Goal: Task Accomplishment & Management: Manage account settings

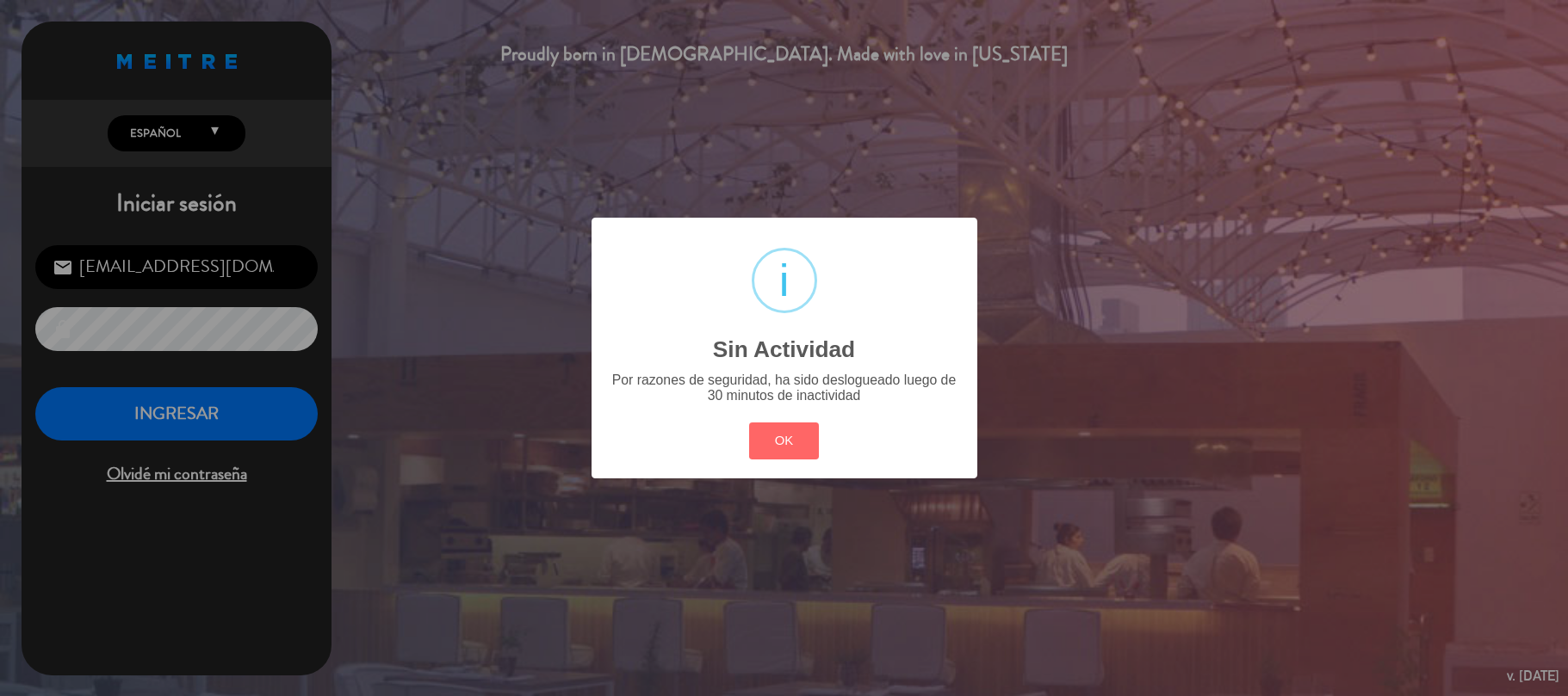
drag, startPoint x: 0, startPoint y: 0, endPoint x: 744, endPoint y: 450, distance: 869.5
click at [780, 448] on button "OK" at bounding box center [784, 441] width 70 height 37
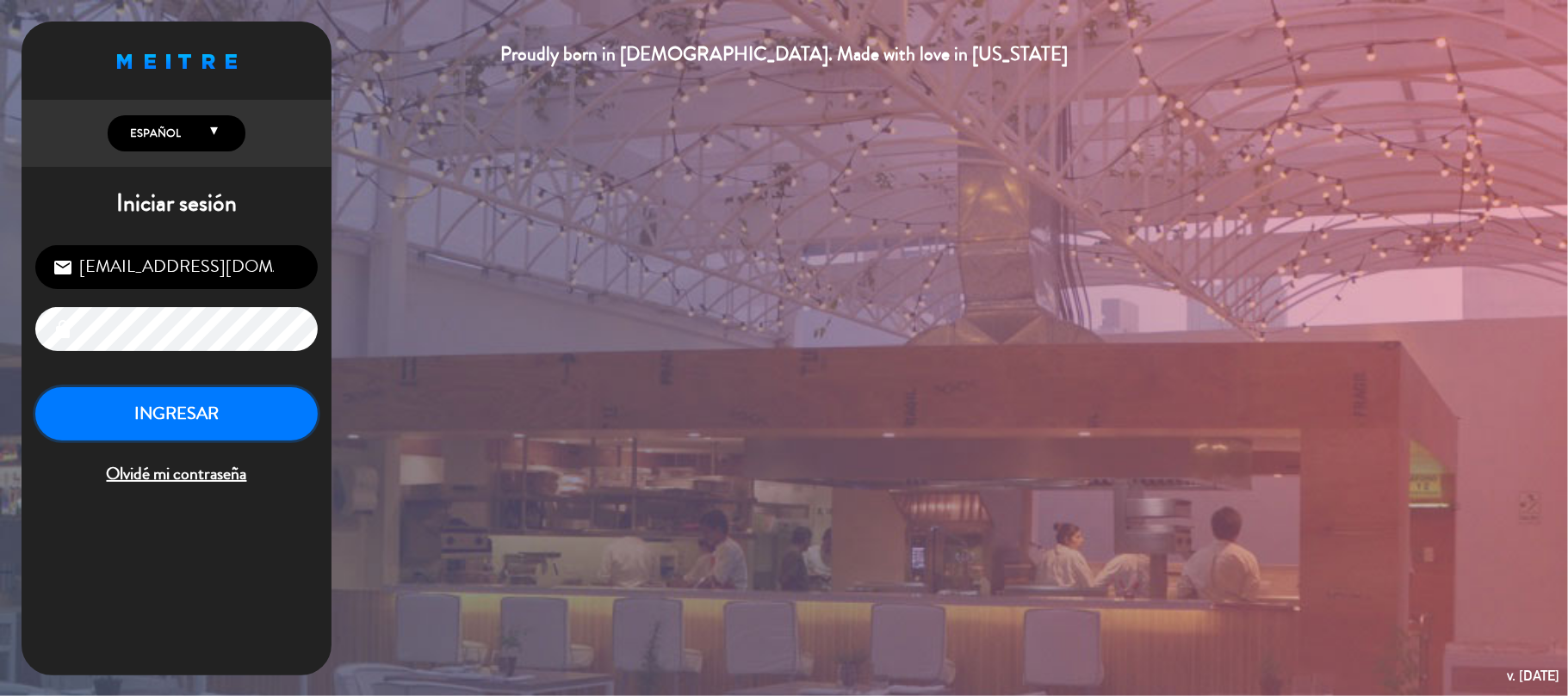
click at [215, 415] on button "INGRESAR" at bounding box center [177, 414] width 283 height 54
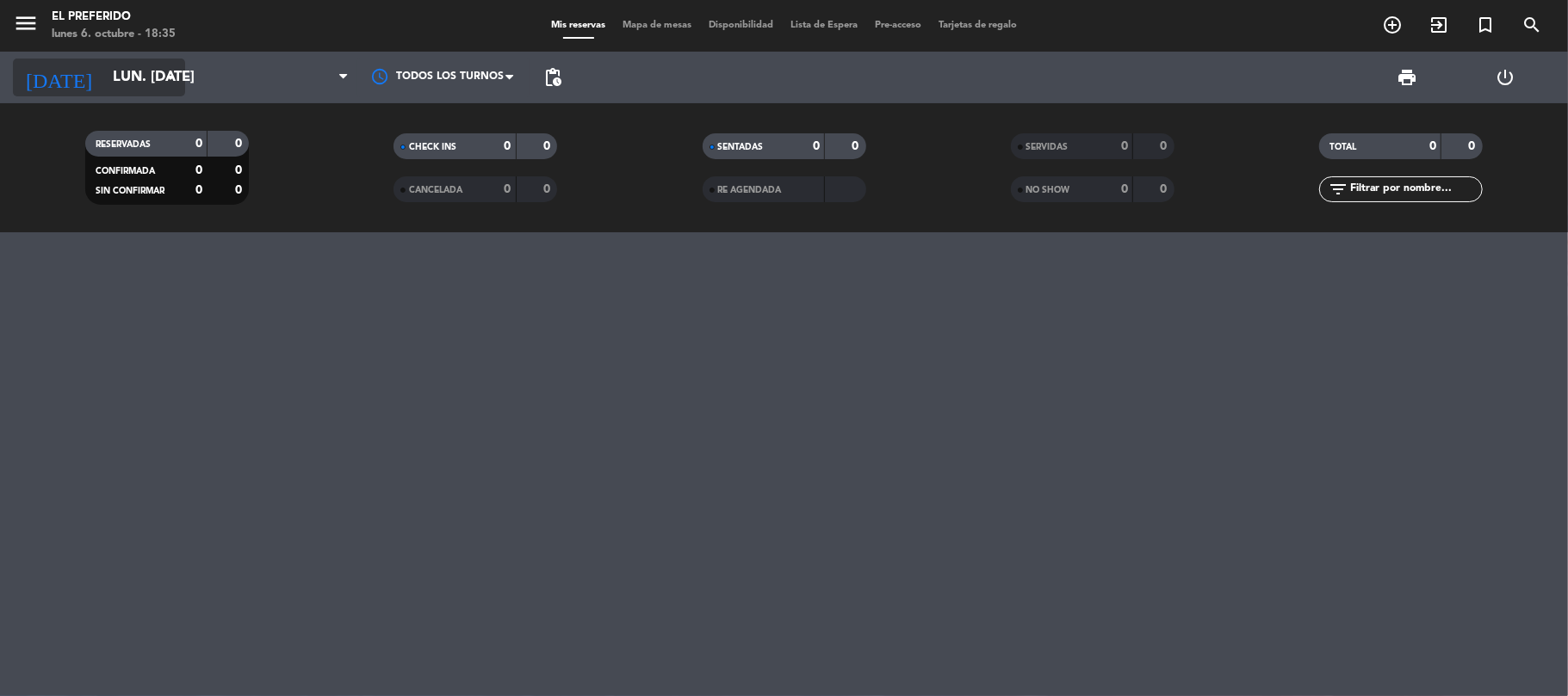
click at [174, 90] on input "lun. [DATE]" at bounding box center [197, 78] width 186 height 34
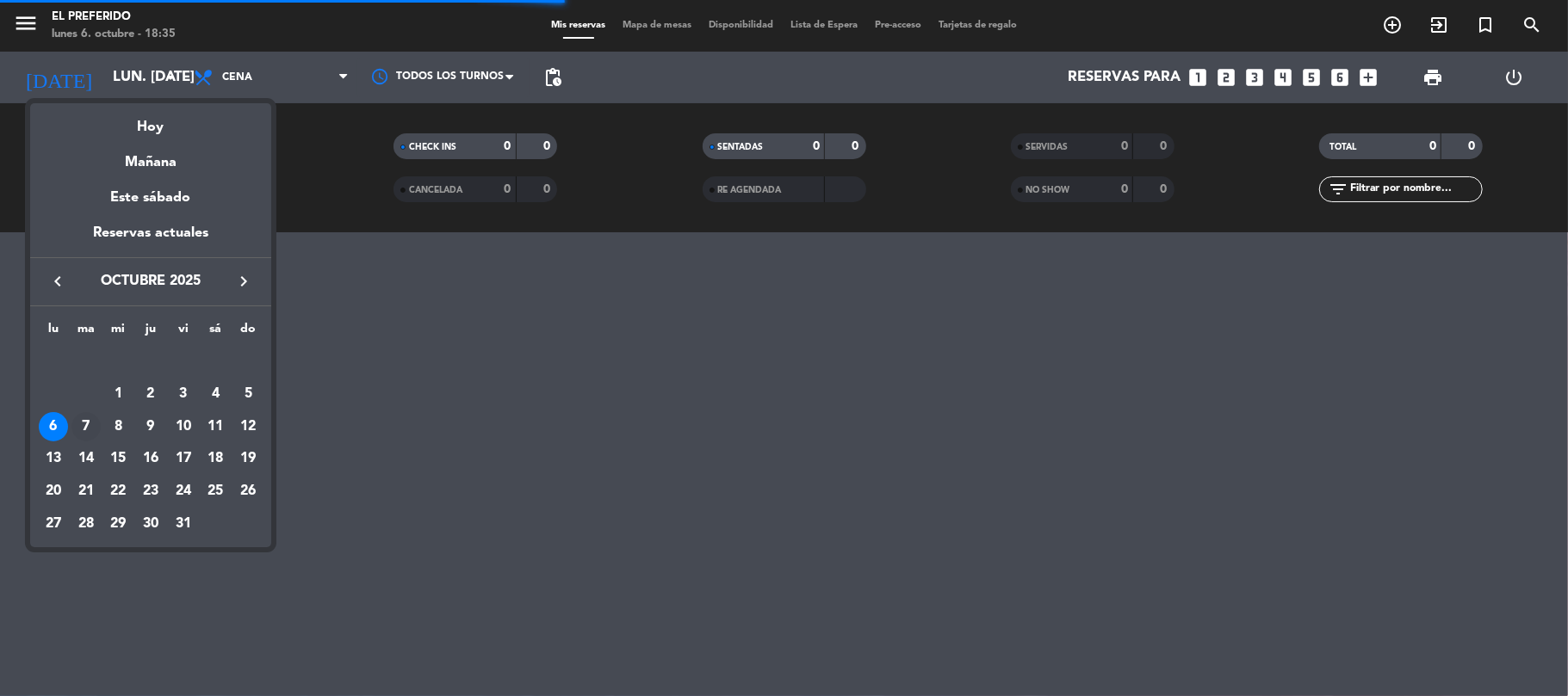
click at [91, 423] on div "7" at bounding box center [86, 427] width 29 height 29
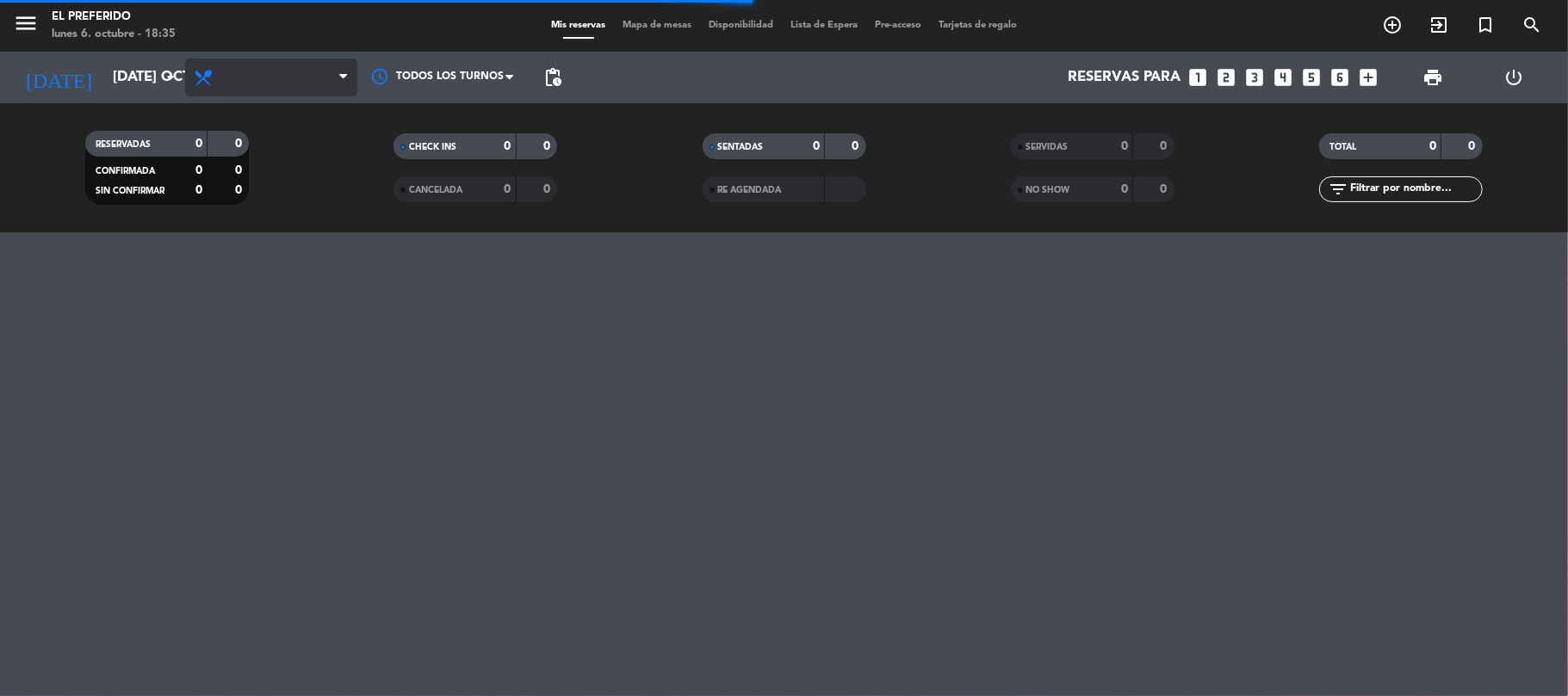
click at [319, 91] on span "Cena" at bounding box center [271, 77] width 172 height 38
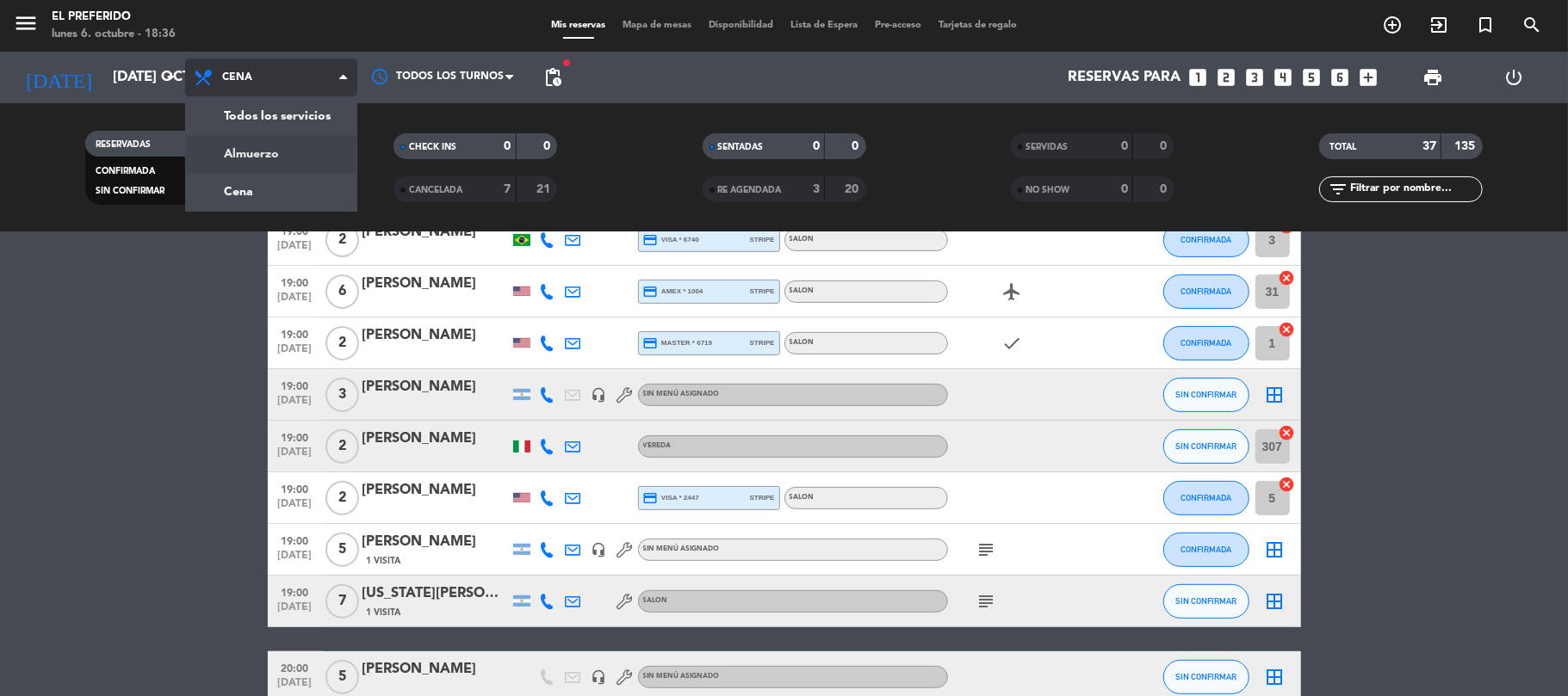
scroll to position [115, 0]
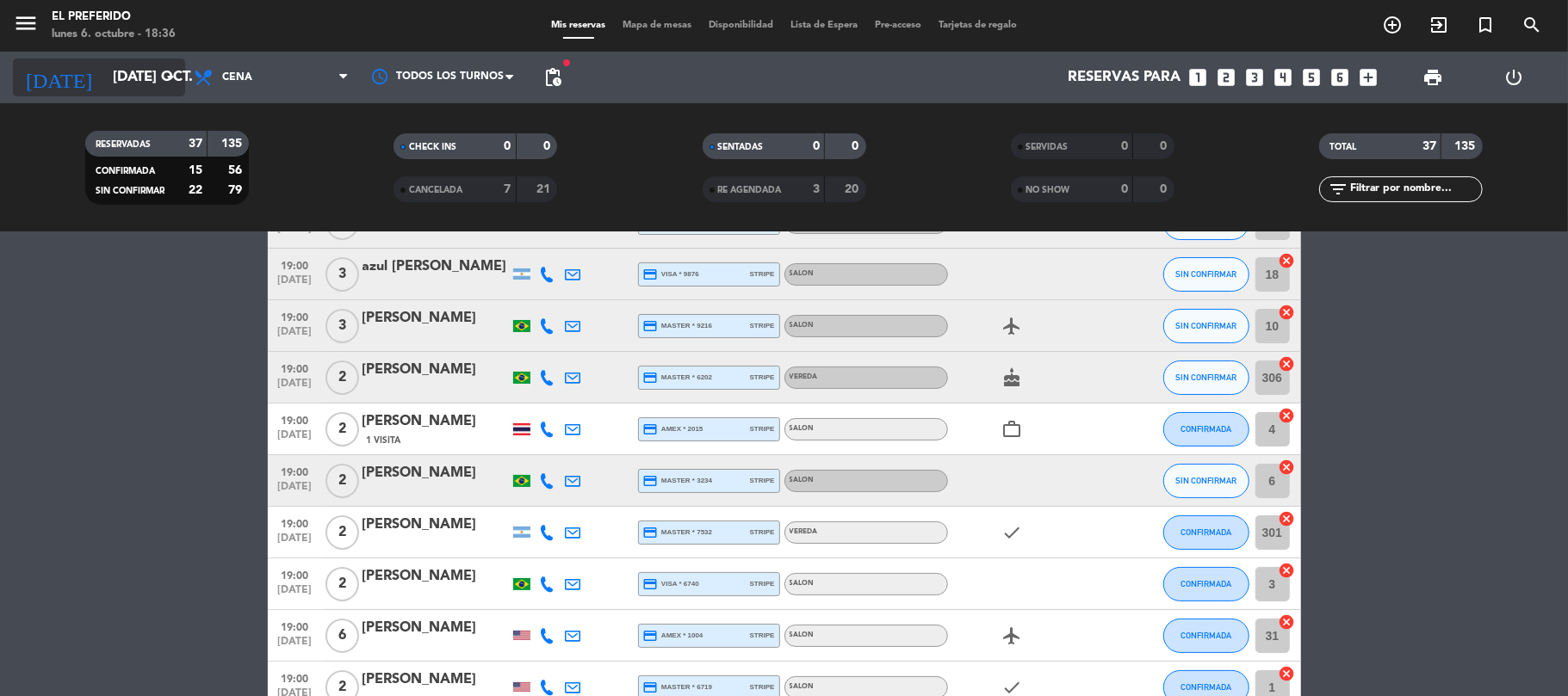
click at [156, 84] on input "[DATE] oct." at bounding box center [197, 78] width 186 height 34
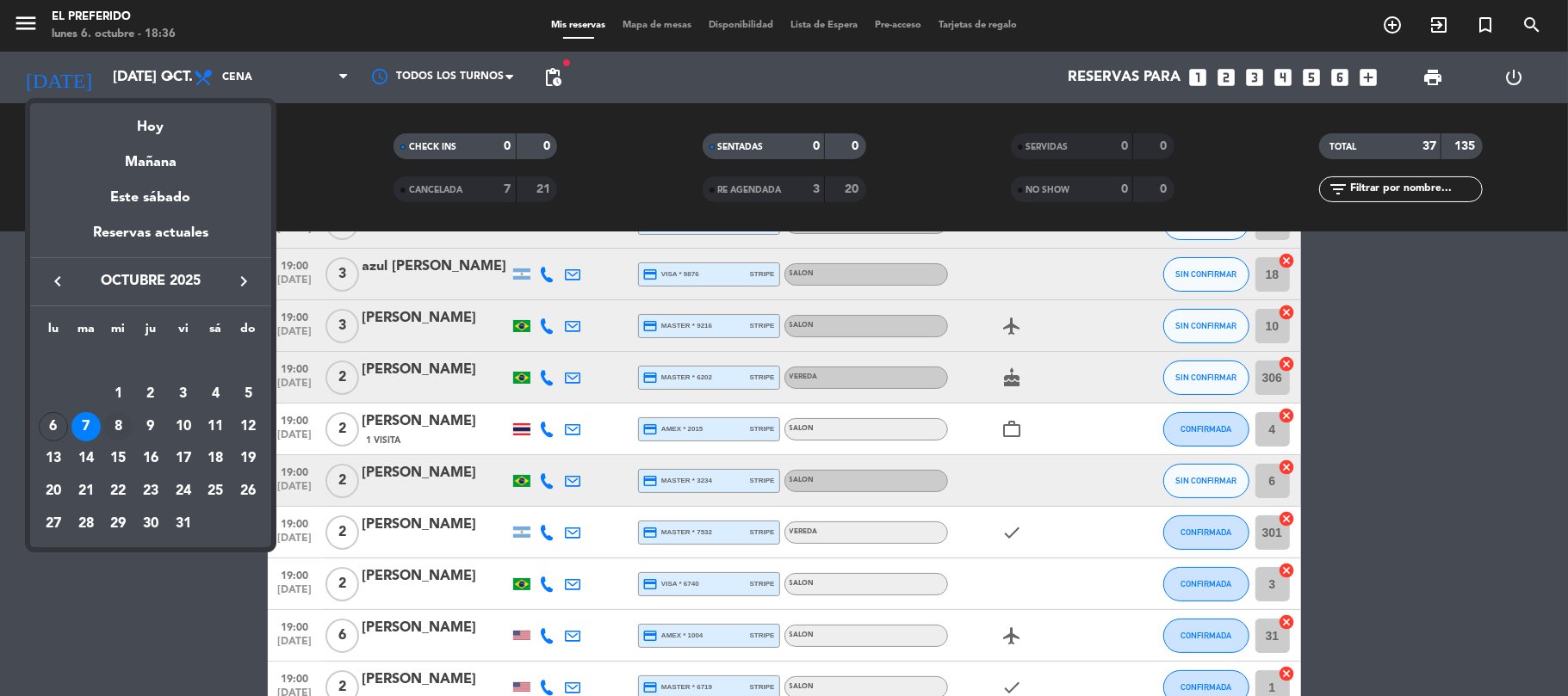
click at [120, 421] on div "8" at bounding box center [118, 427] width 29 height 29
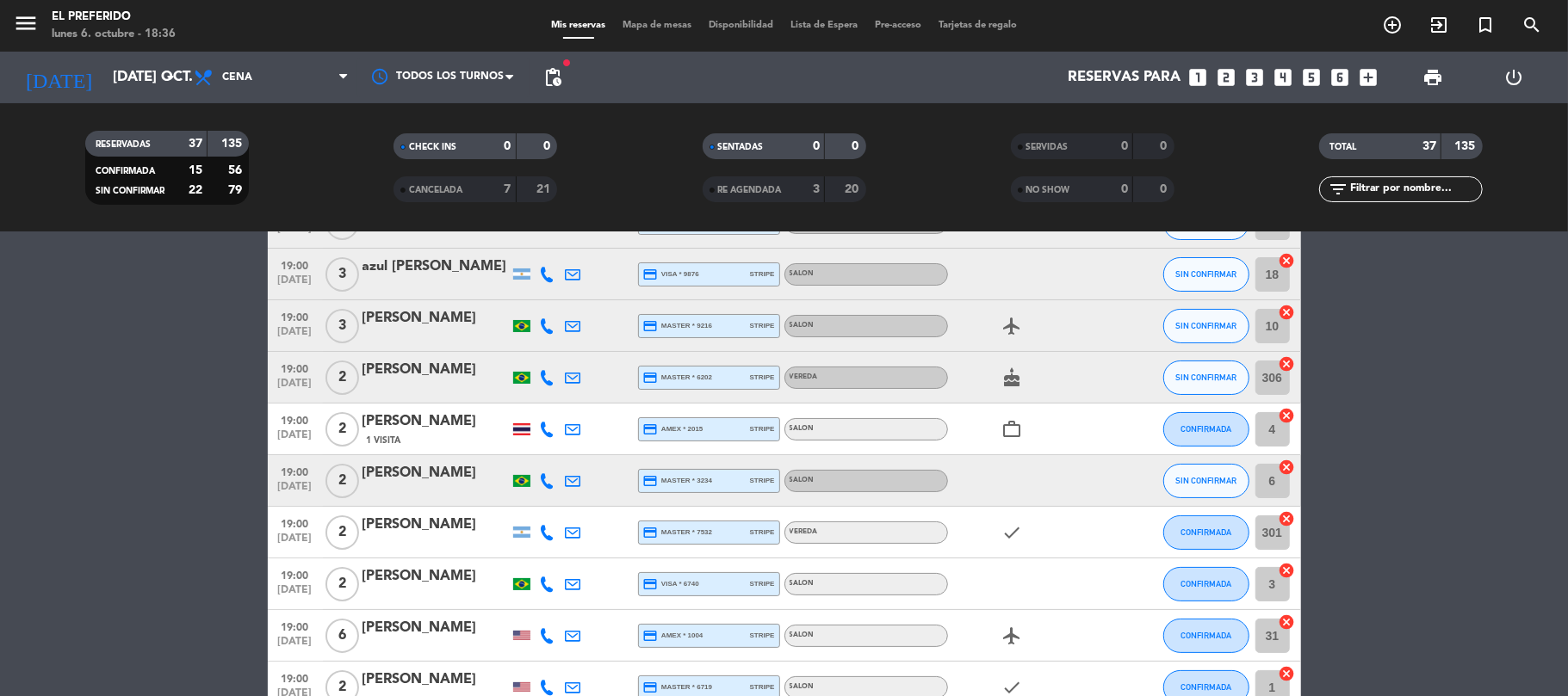
type input "mié. [DATE]"
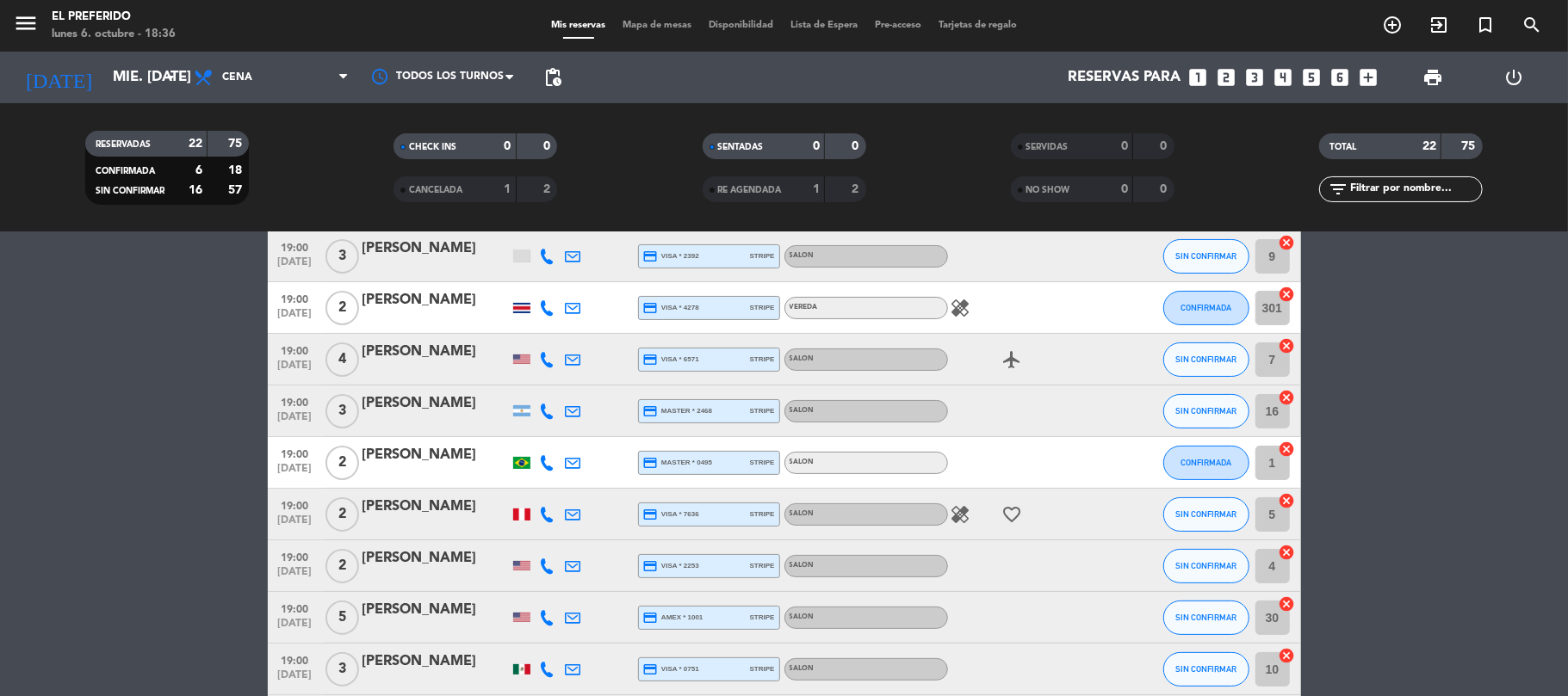
scroll to position [458, 0]
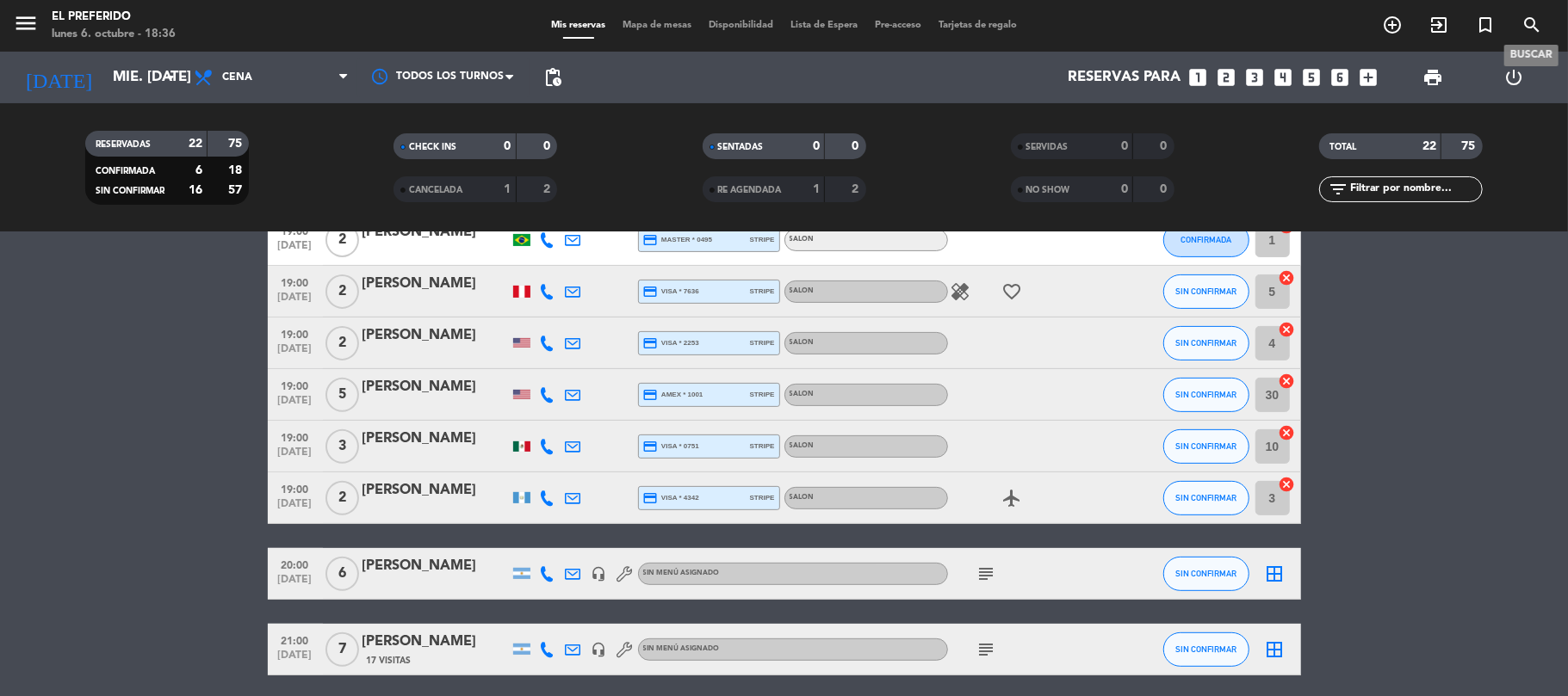
click at [1532, 22] on icon "search" at bounding box center [1532, 25] width 20 height 20
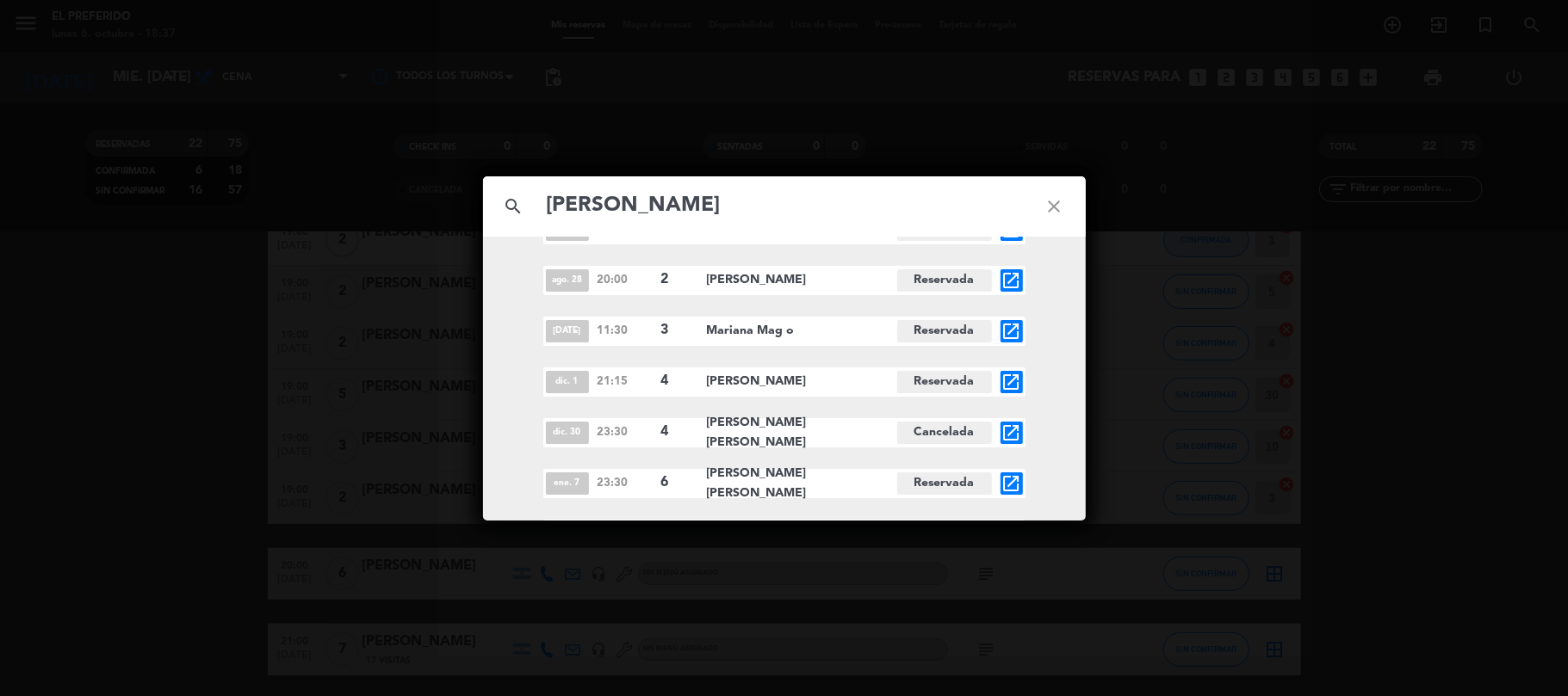
scroll to position [1442, 0]
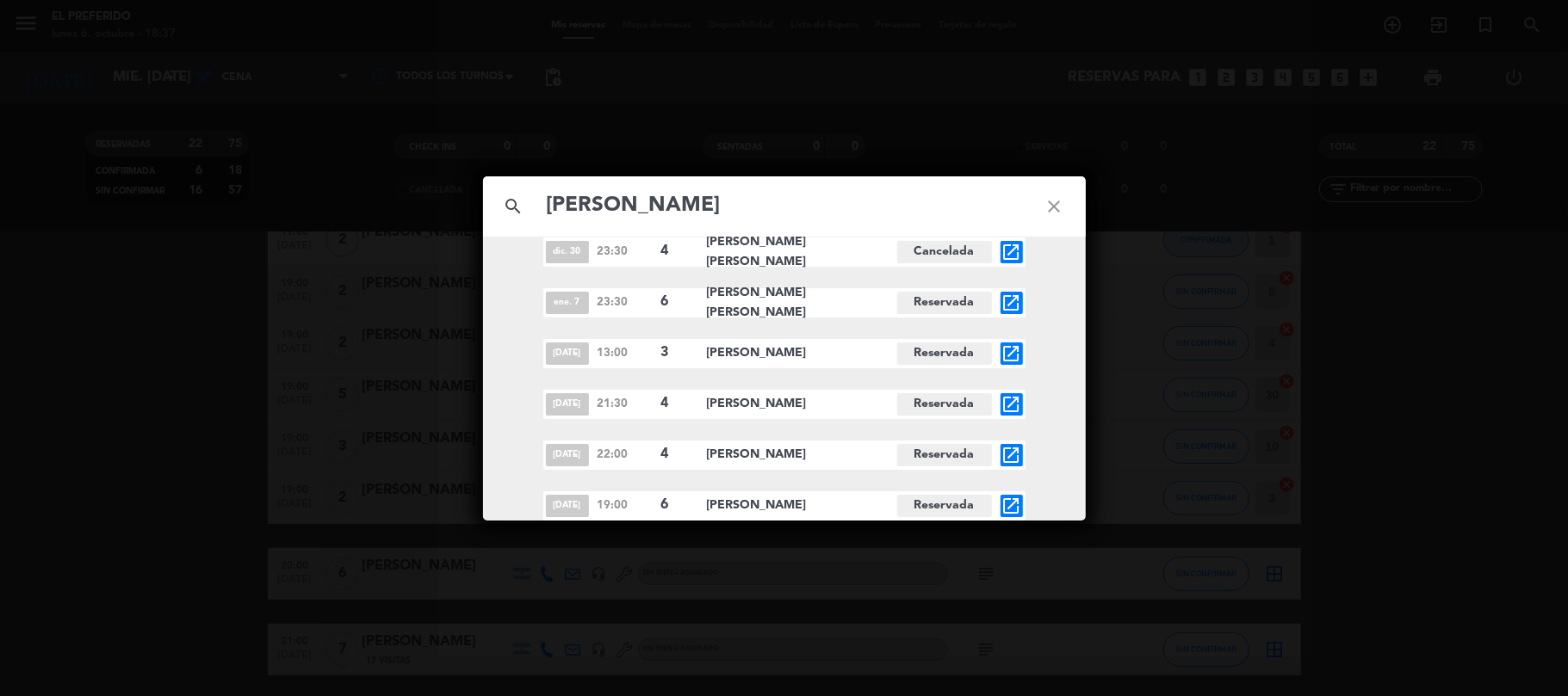
type input "[PERSON_NAME]"
click at [1016, 503] on icon "open_in_new" at bounding box center [1011, 505] width 20 height 20
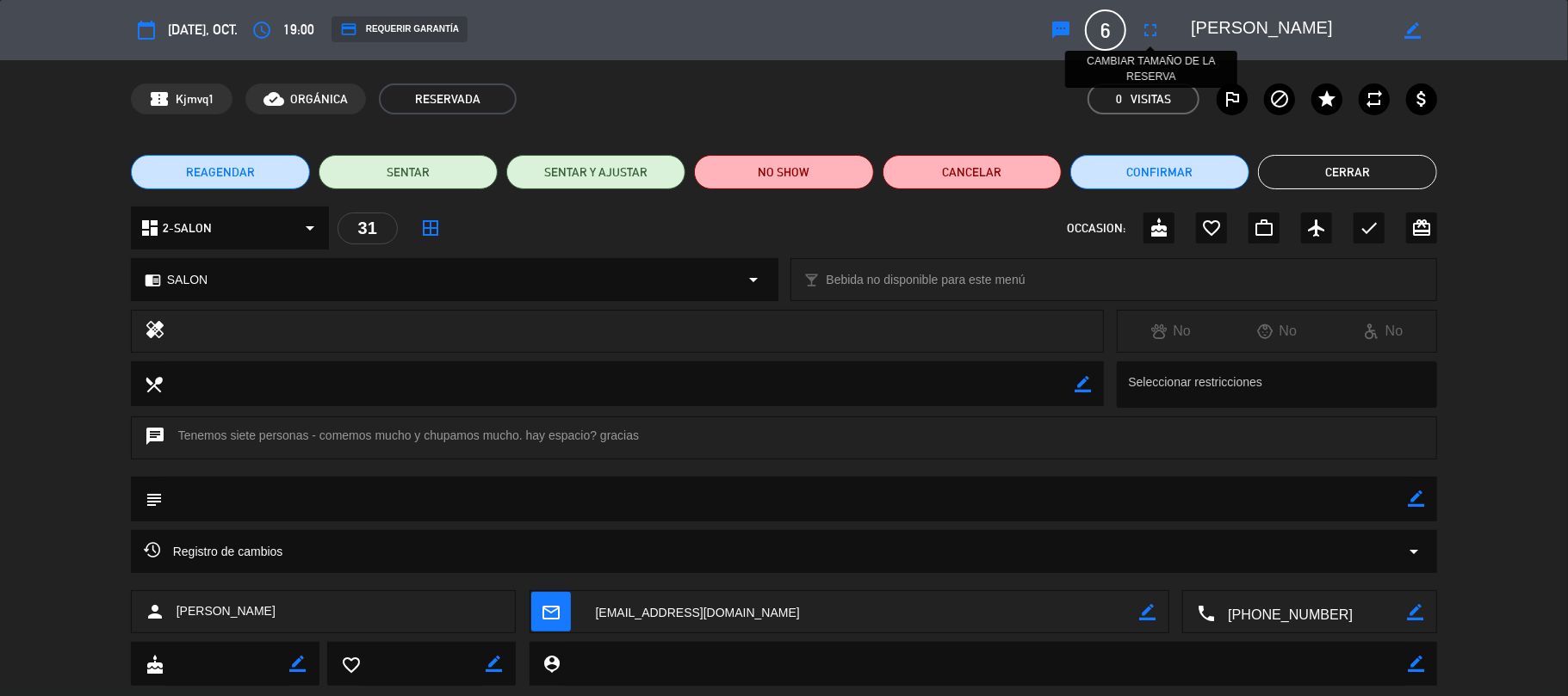
click at [1161, 31] on icon "fullscreen" at bounding box center [1150, 29] width 20 height 20
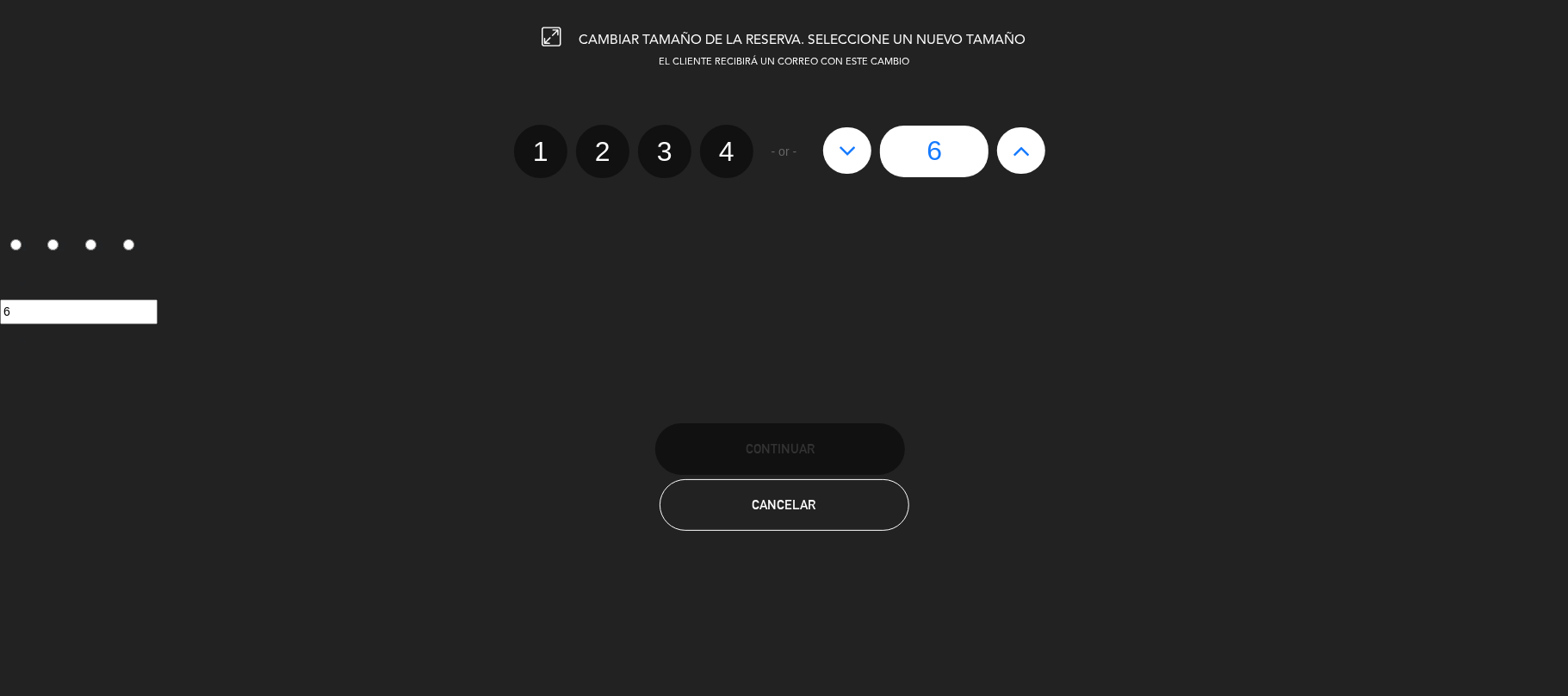
click at [1030, 152] on icon at bounding box center [1022, 150] width 18 height 27
type input "7"
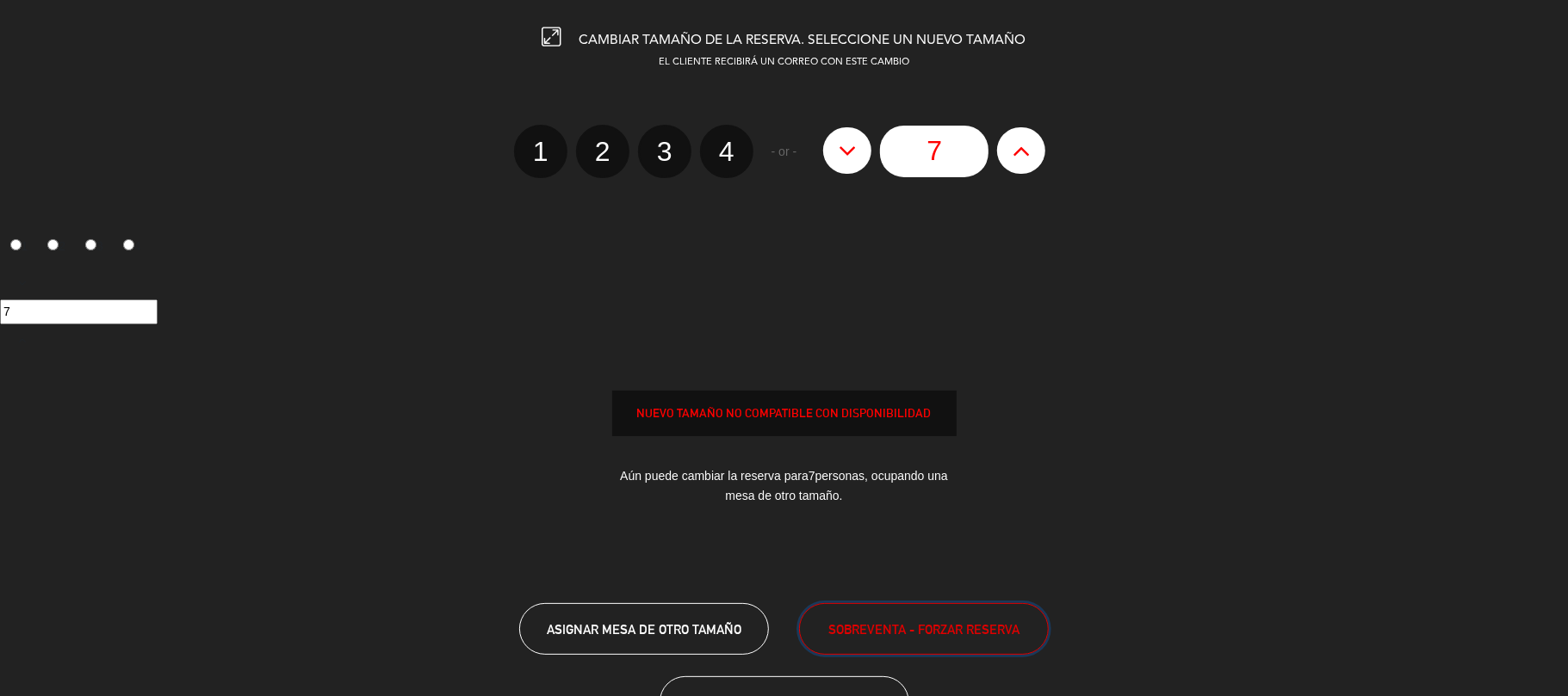
click at [872, 635] on span "SOBREVENTA - FORZAR RESERVA" at bounding box center [924, 630] width 191 height 19
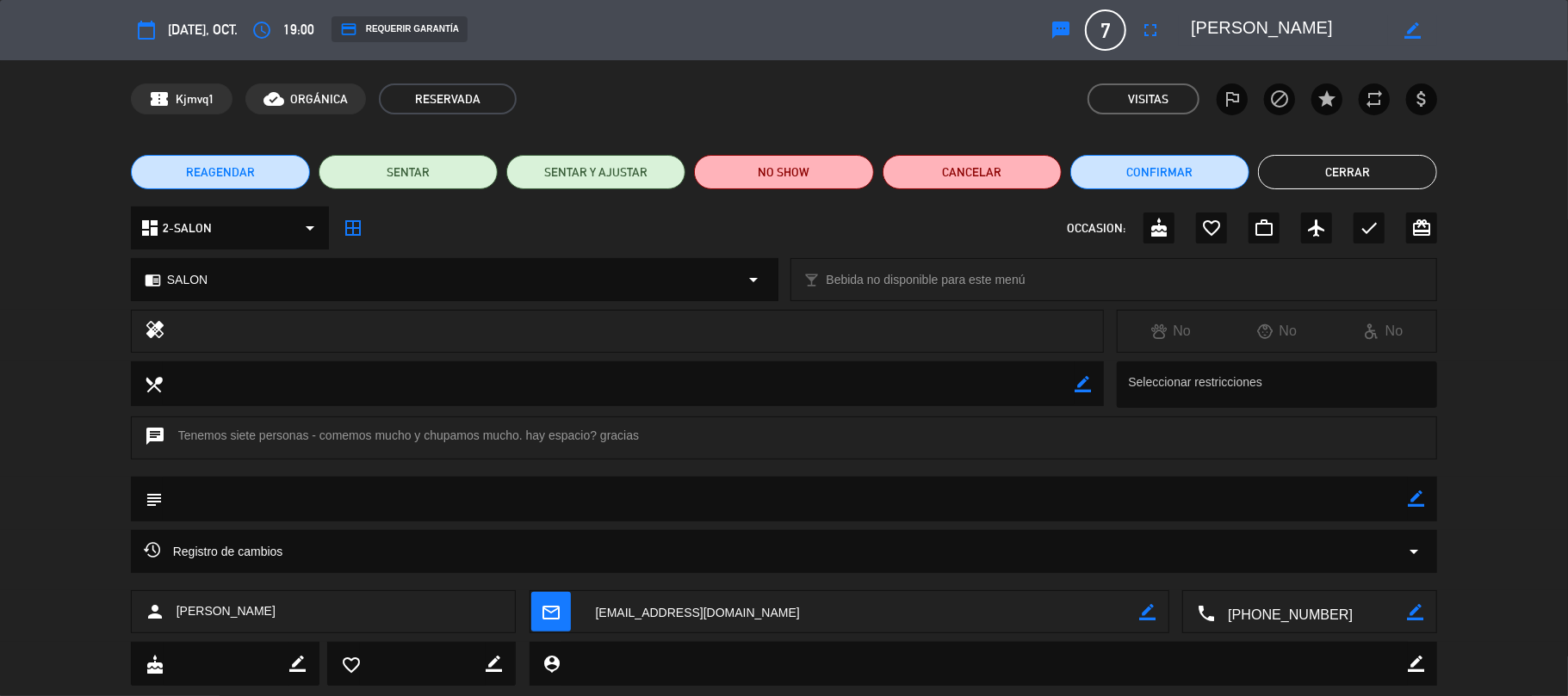
click at [1332, 176] on button "Cerrar" at bounding box center [1348, 171] width 179 height 34
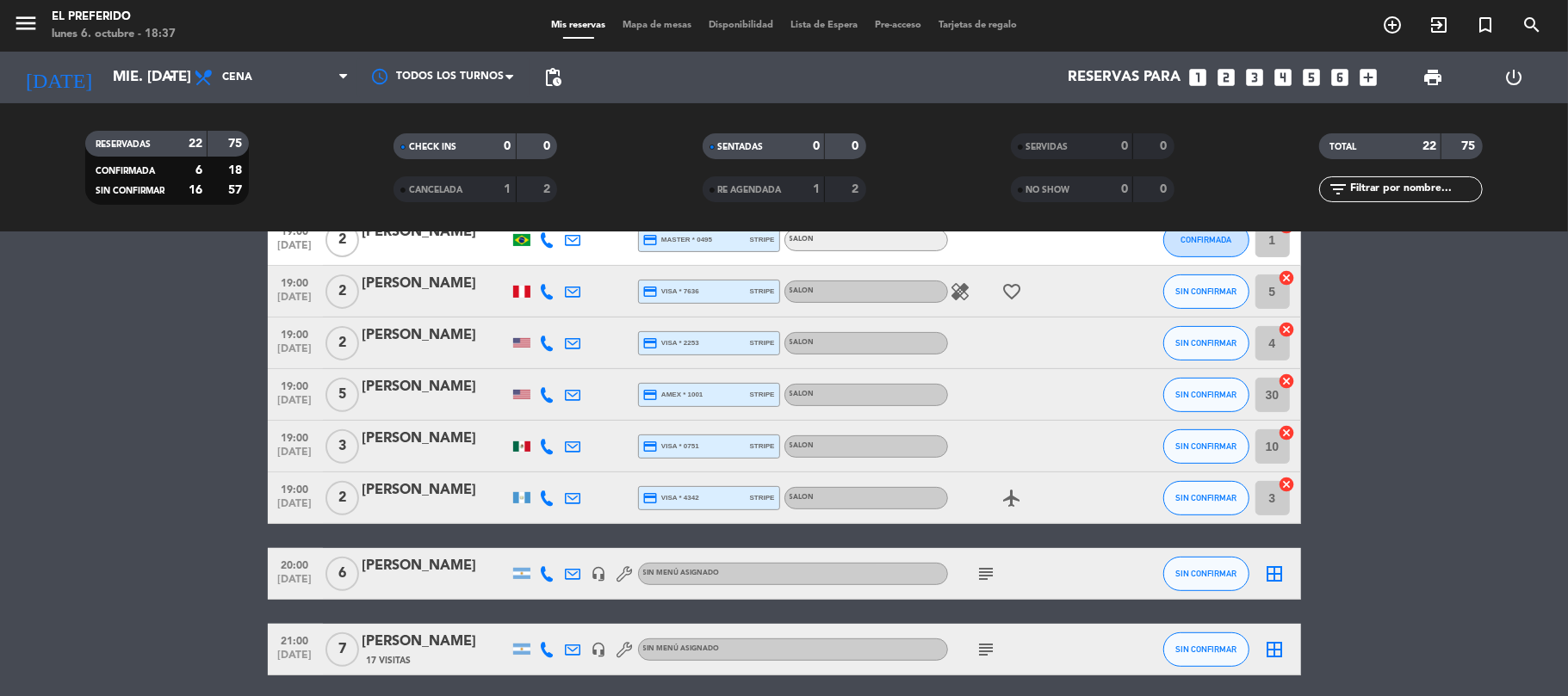
scroll to position [0, 0]
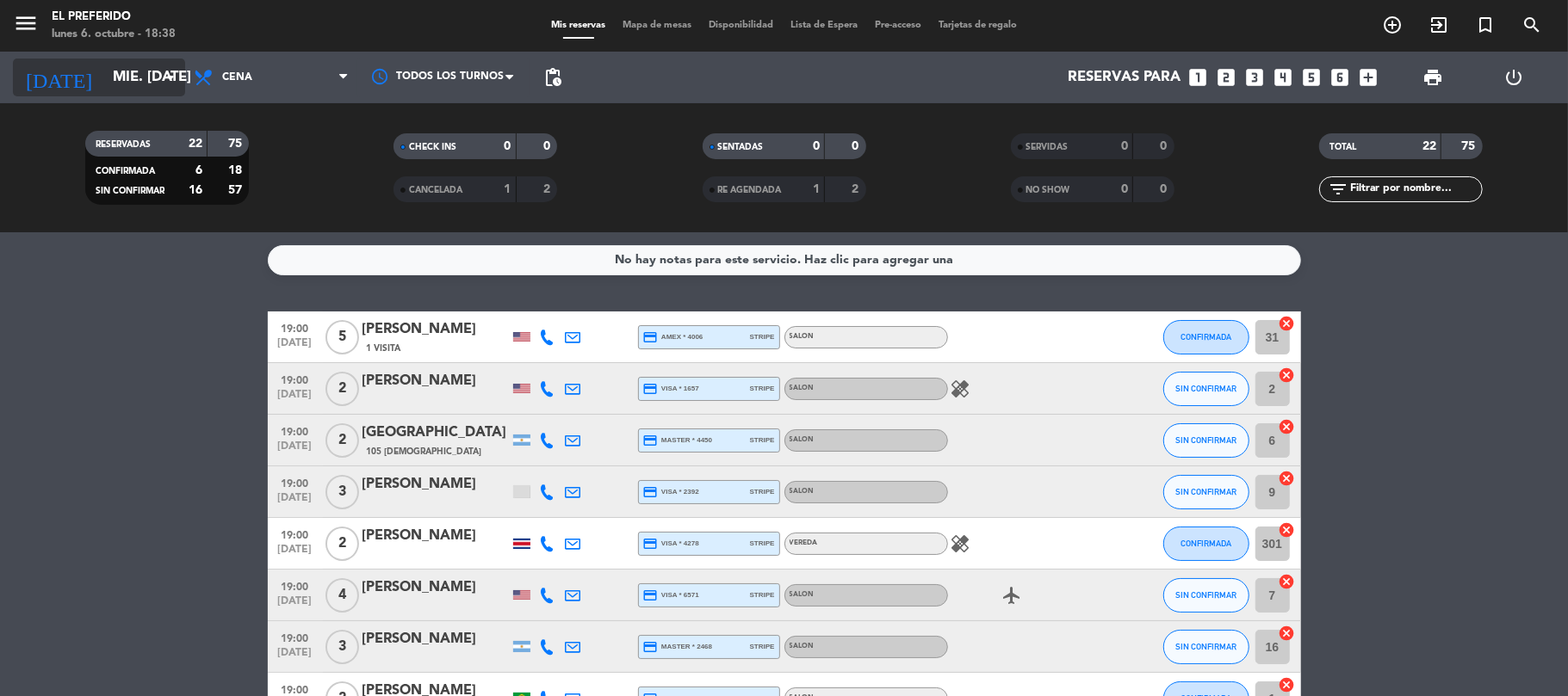
click at [152, 79] on input "mié. [DATE]" at bounding box center [197, 78] width 186 height 34
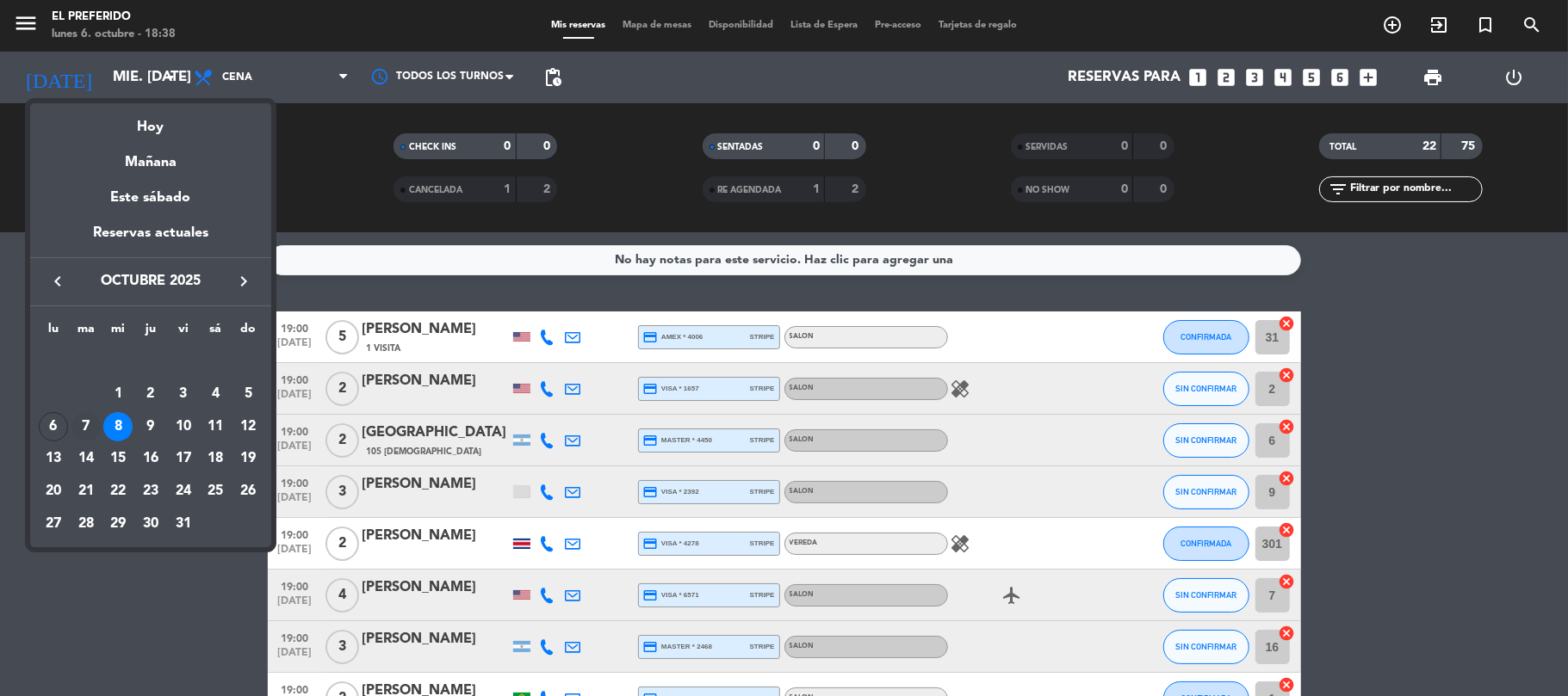
click at [89, 427] on div "7" at bounding box center [86, 427] width 29 height 29
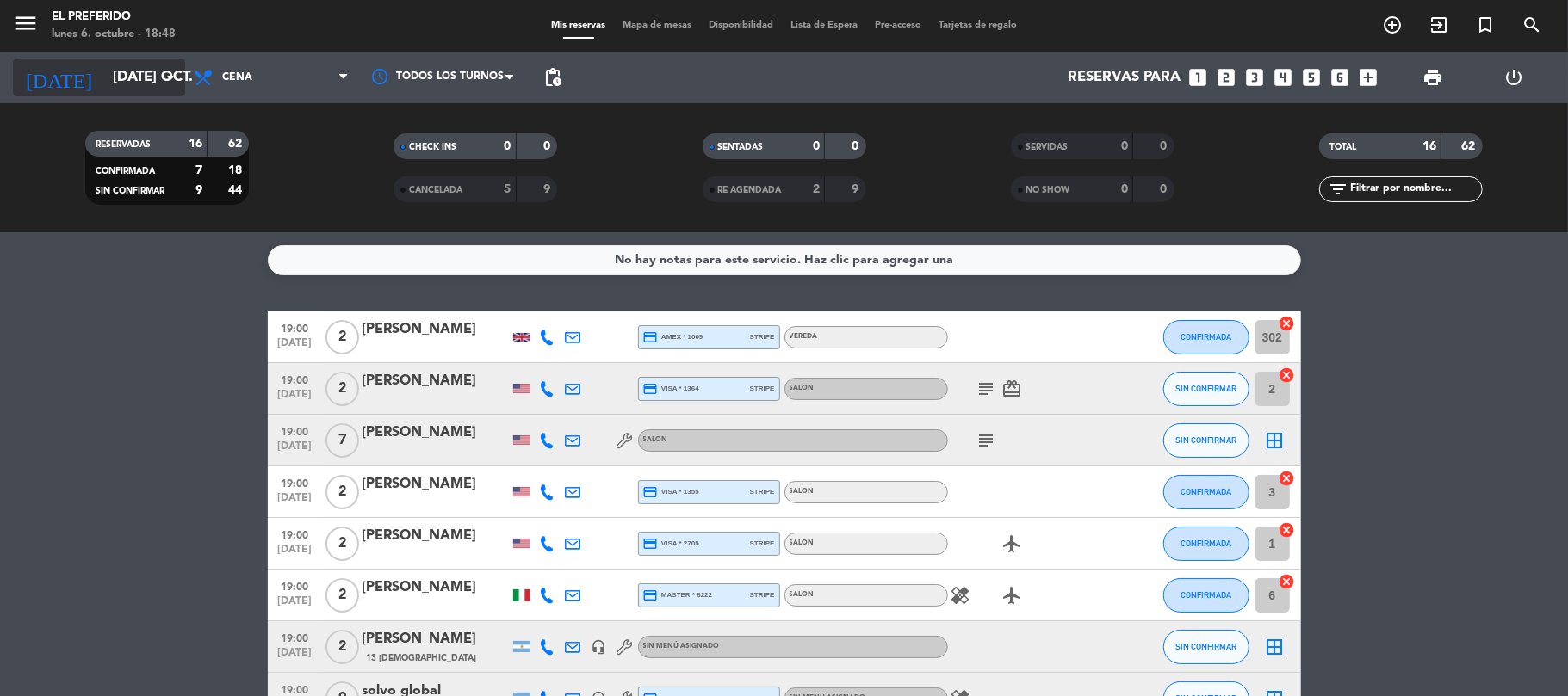
click at [140, 84] on input "[DATE] oct." at bounding box center [197, 78] width 186 height 34
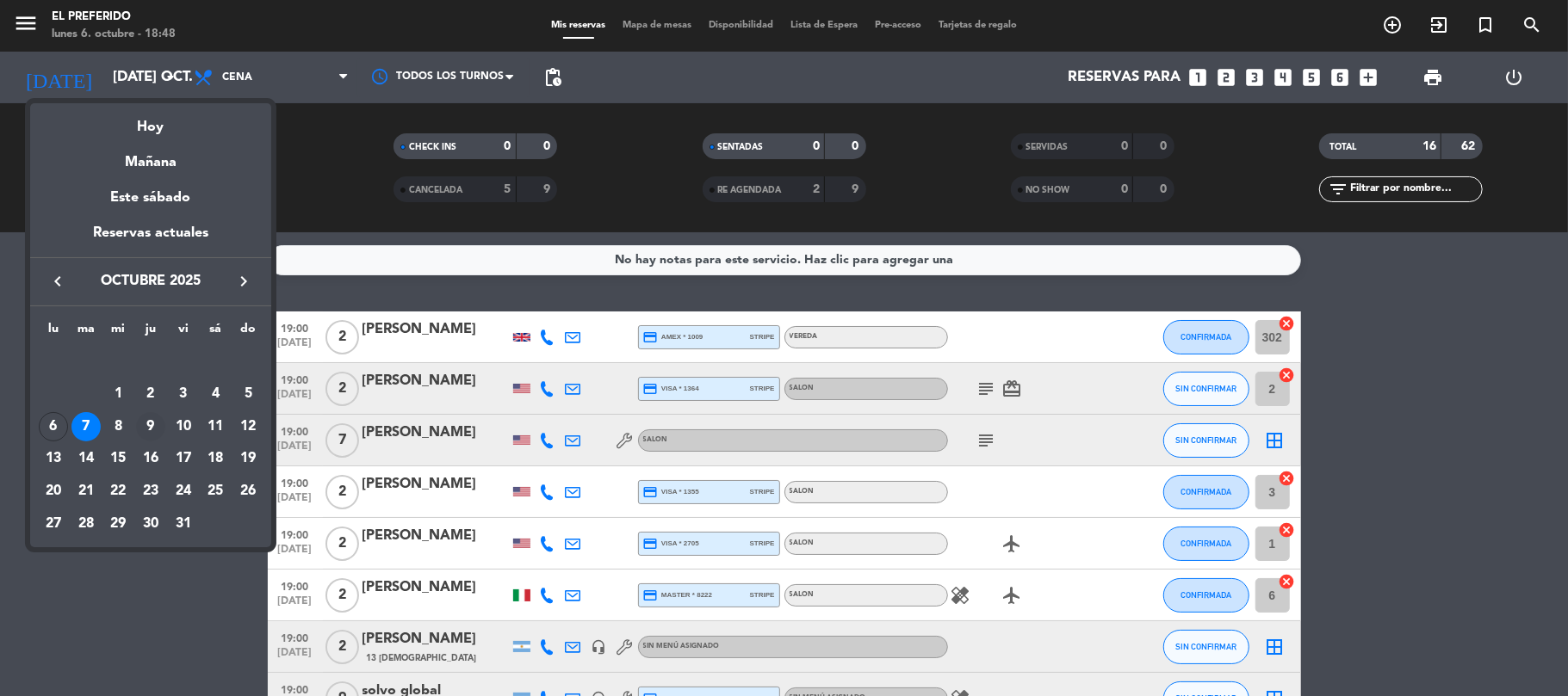
click at [152, 421] on div "9" at bounding box center [150, 427] width 29 height 29
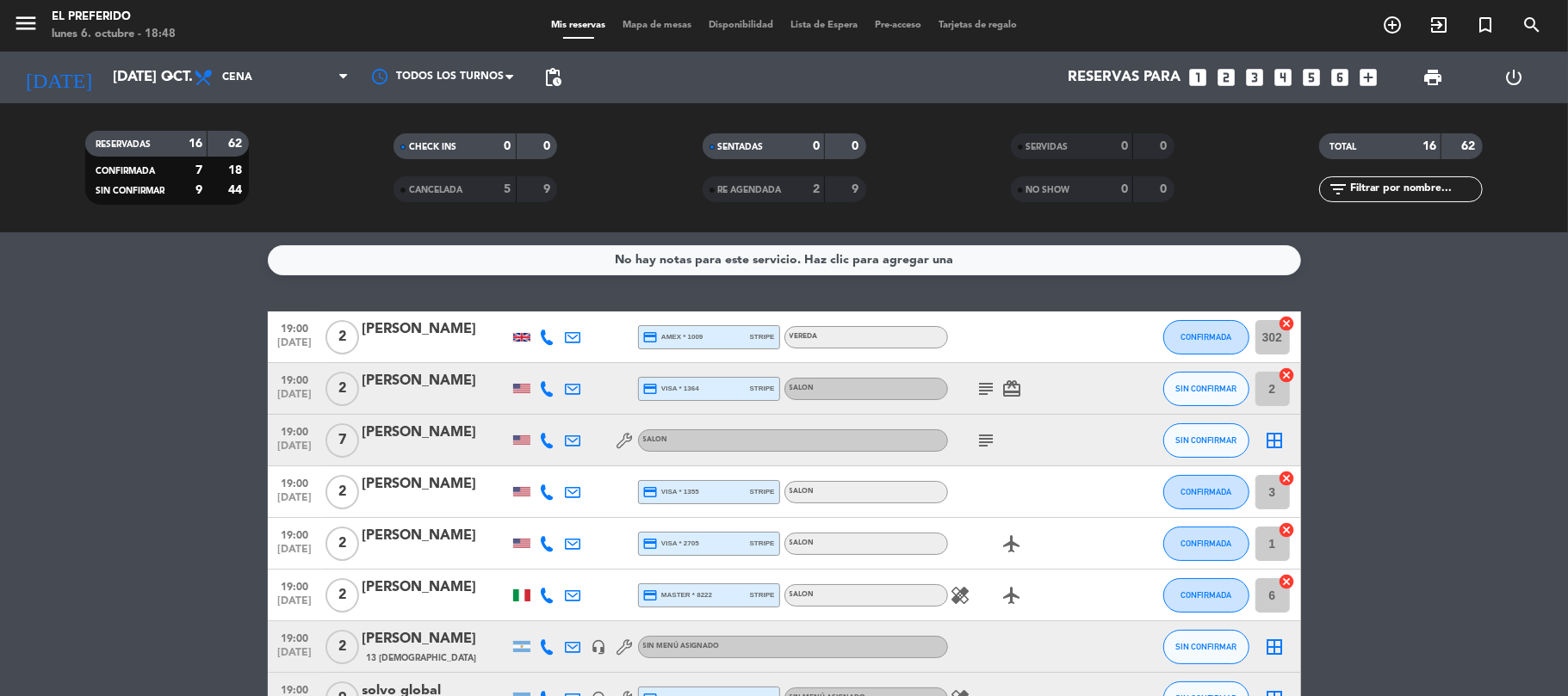
type input "[DEMOGRAPHIC_DATA] [DATE]"
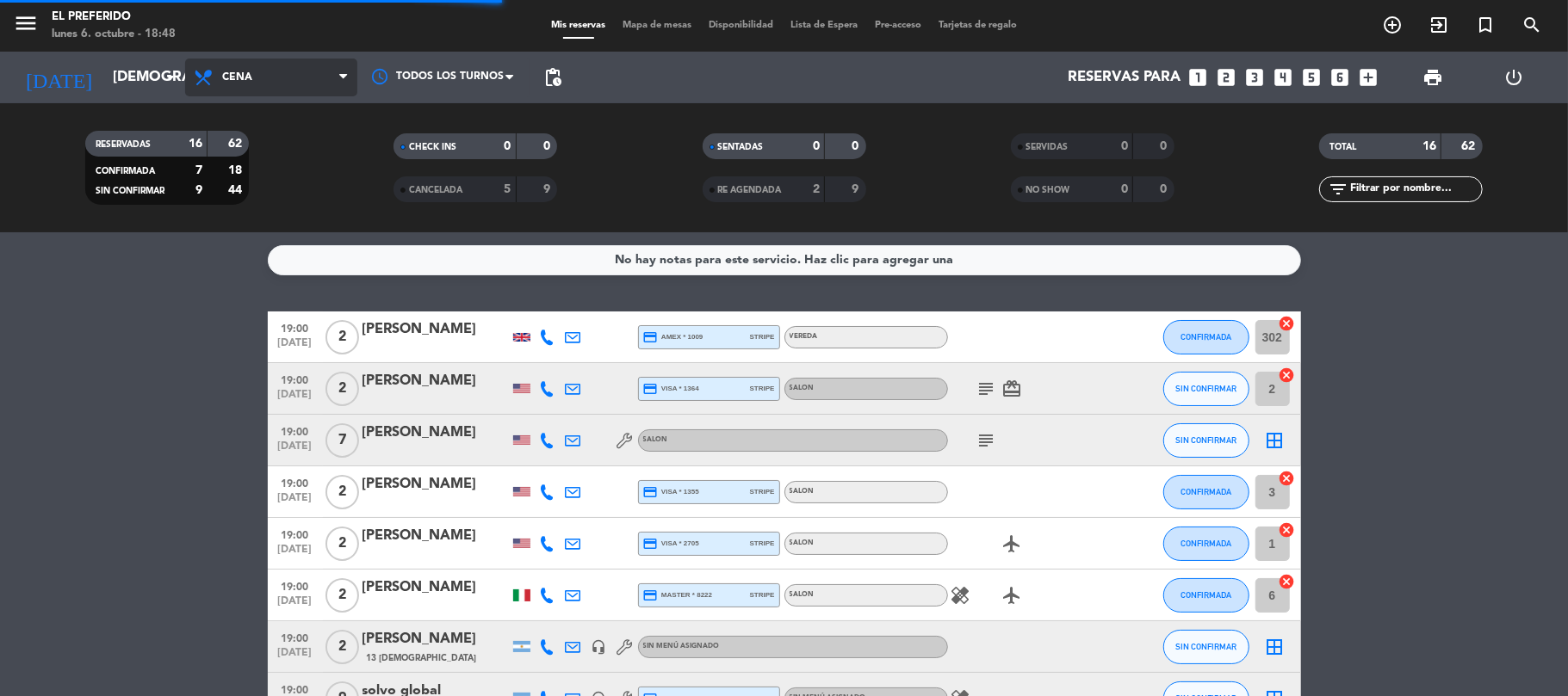
click at [310, 90] on span "Cena" at bounding box center [271, 77] width 172 height 38
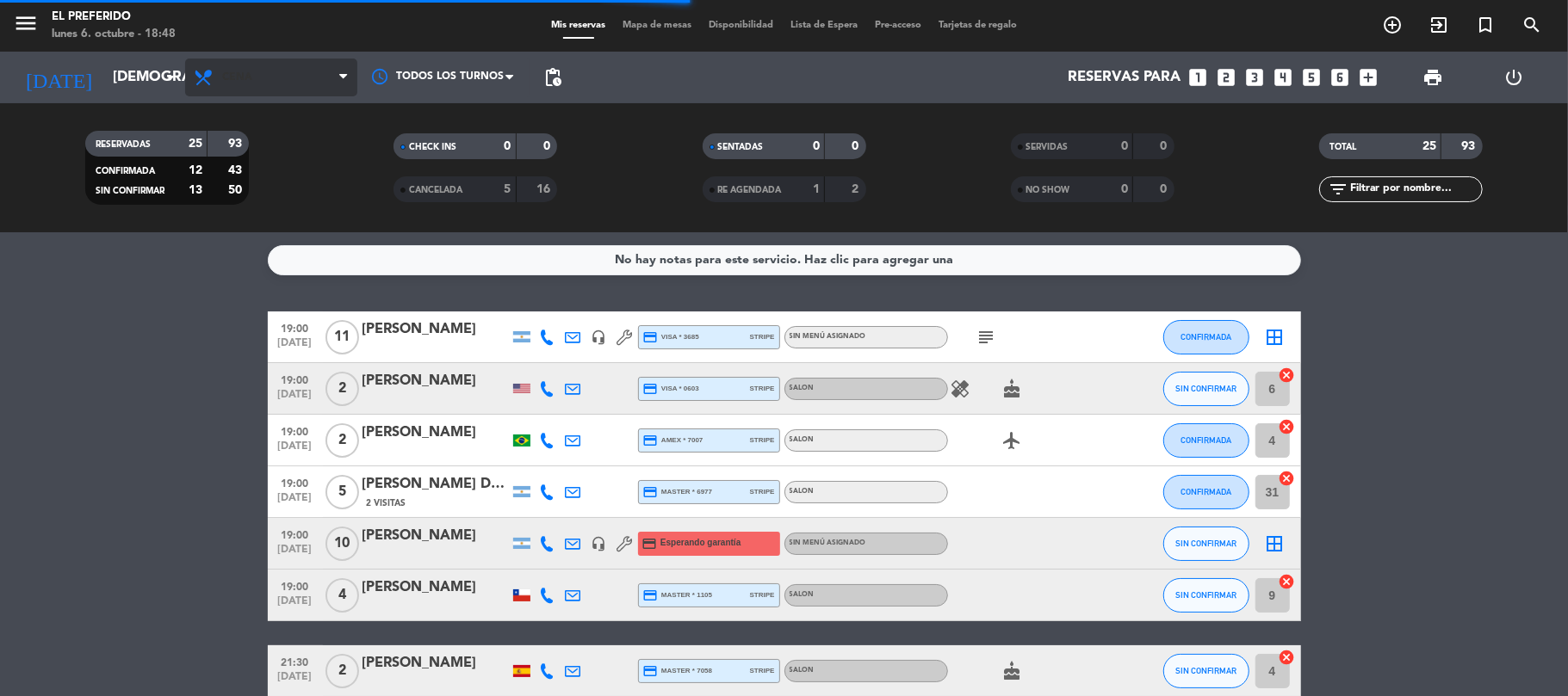
click at [298, 89] on span "Cena" at bounding box center [271, 77] width 172 height 38
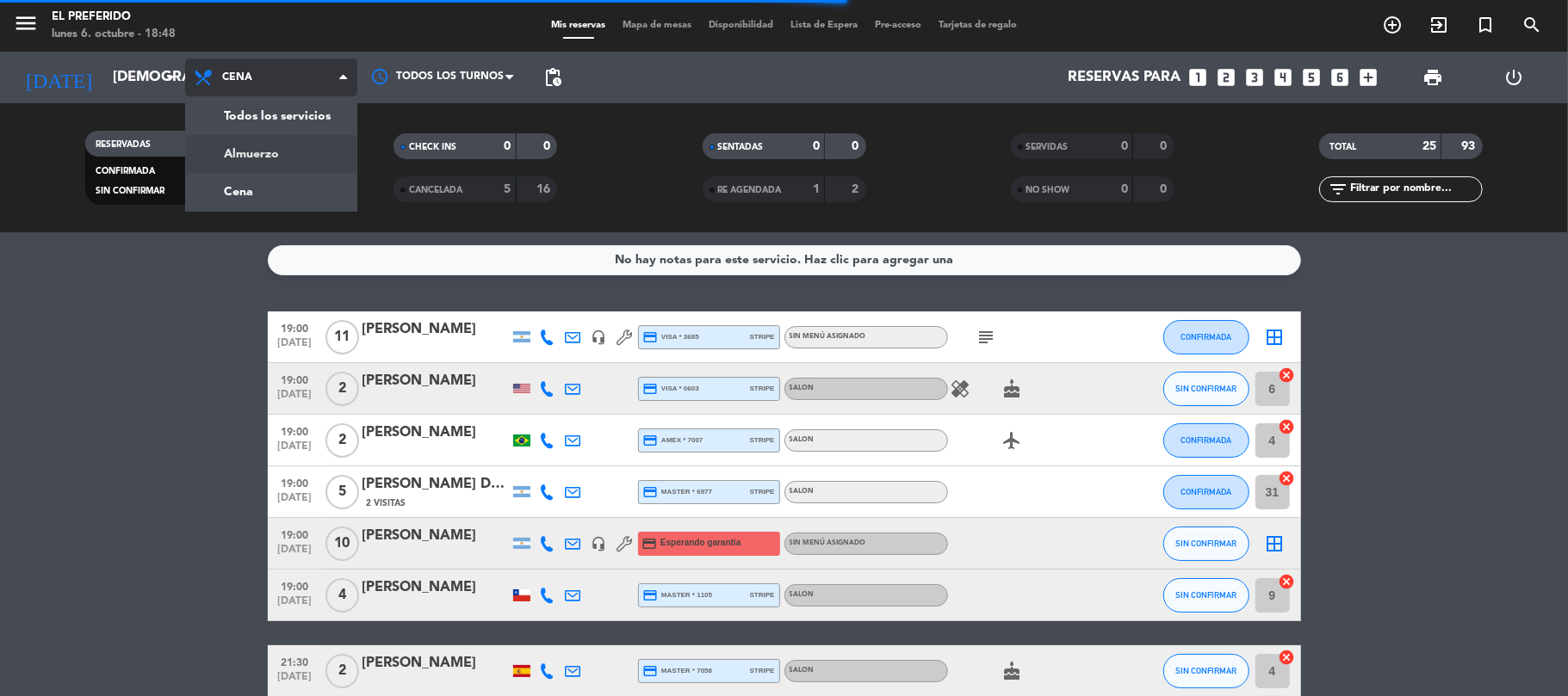
click at [267, 149] on div "menu El Preferido lunes 6. octubre - 18:48 Mis reservas Mapa de mesas Disponibi…" at bounding box center [784, 116] width 1568 height 232
